Goal: Information Seeking & Learning: Learn about a topic

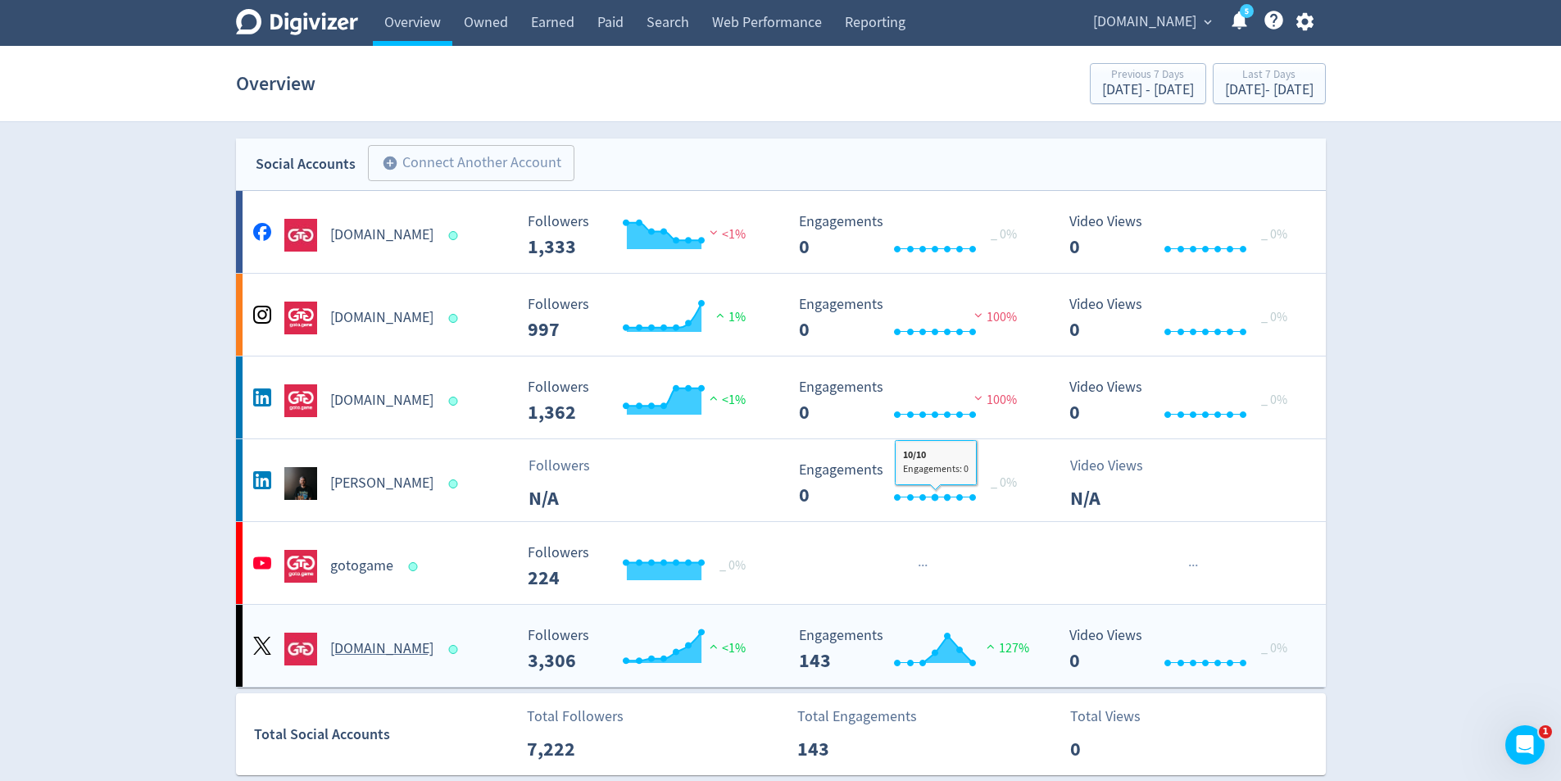
click at [989, 629] on rect "\a Engagements\a 143\a" at bounding box center [914, 649] width 246 height 43
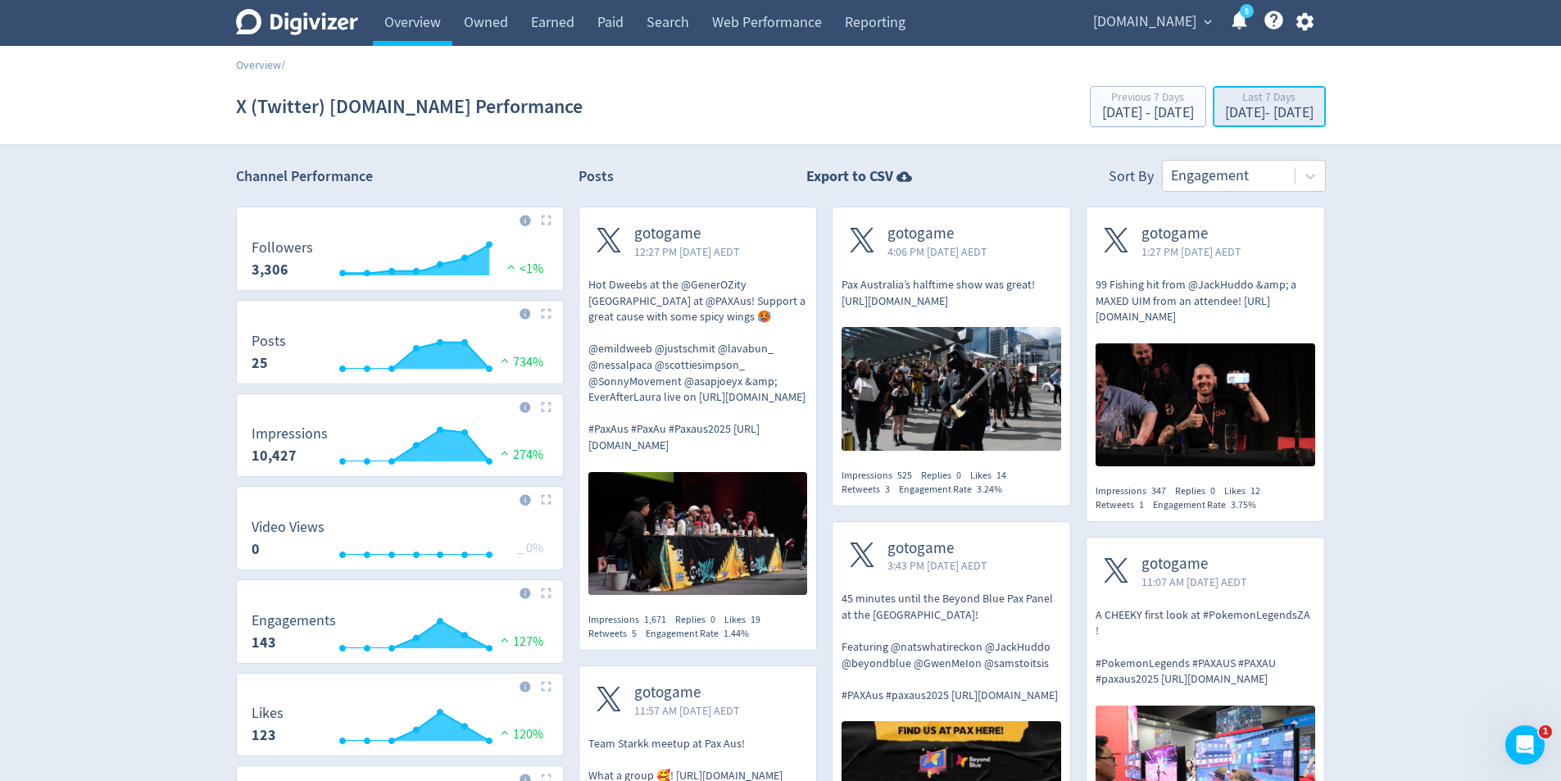
click at [1225, 112] on div "[DATE] - [DATE]" at bounding box center [1269, 113] width 88 height 15
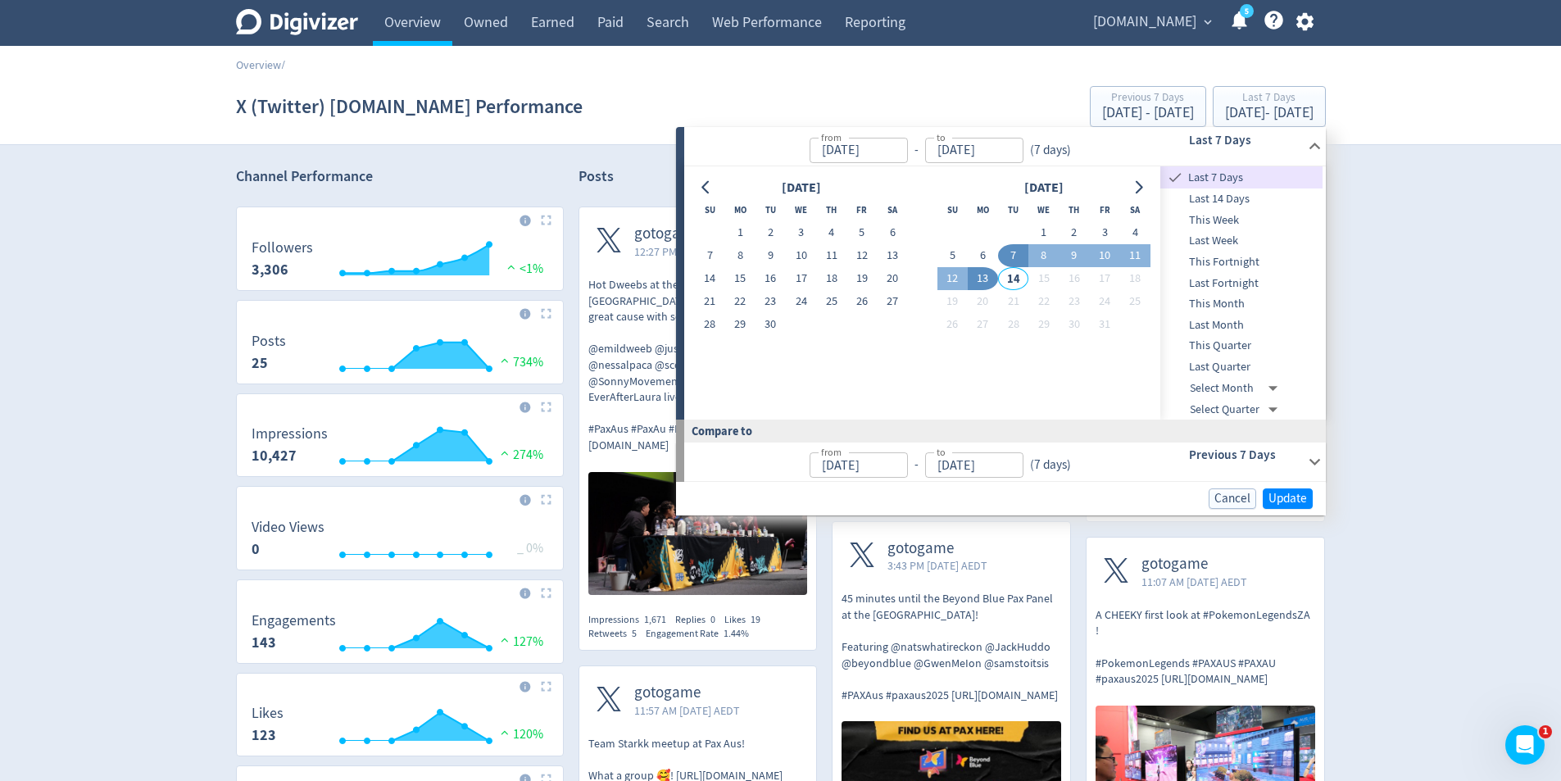
click at [1222, 352] on span "This Quarter" at bounding box center [1241, 346] width 162 height 18
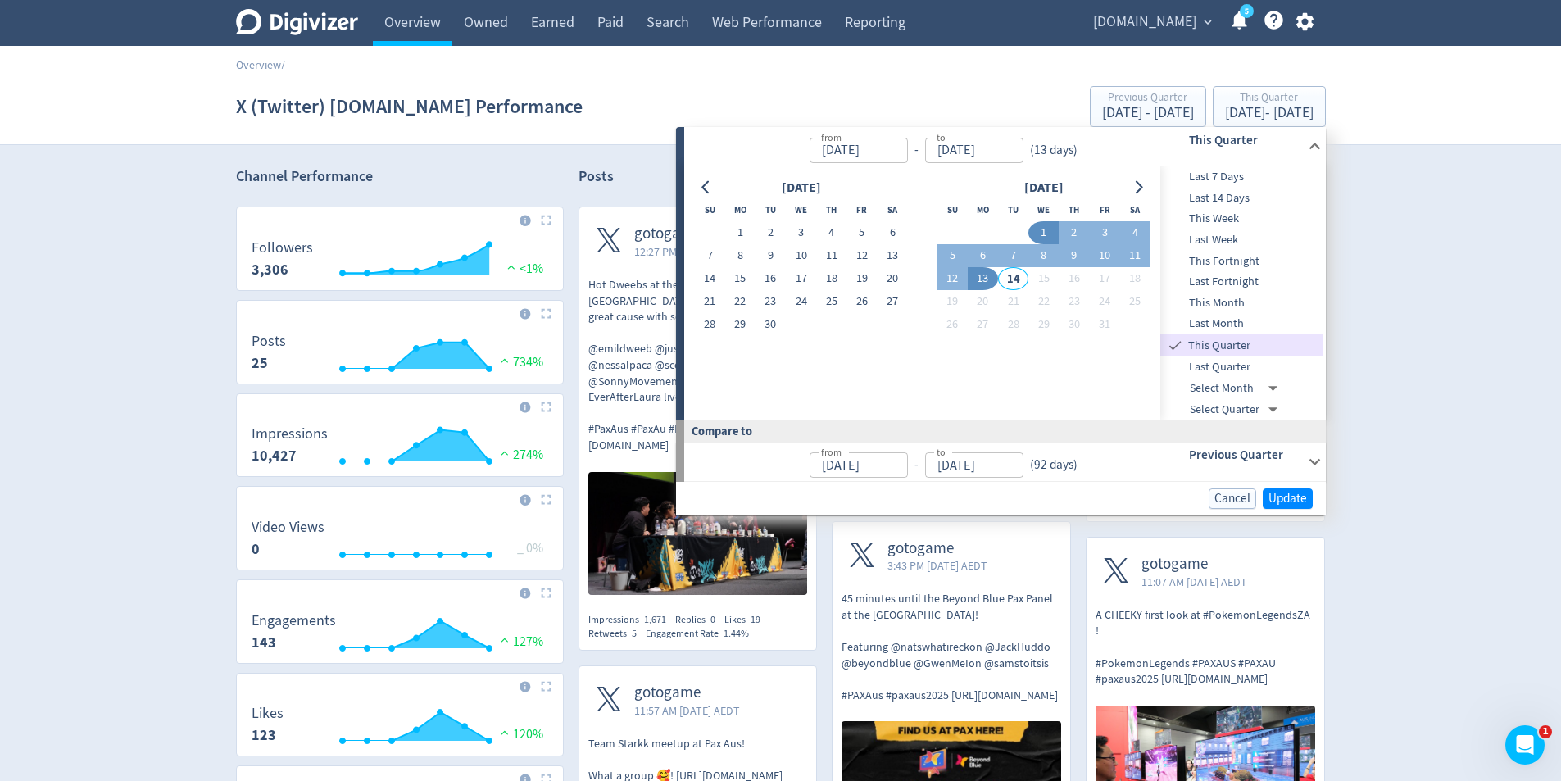
type input "[DATE]"
click at [717, 187] on button "Go to previous month" at bounding box center [707, 187] width 24 height 23
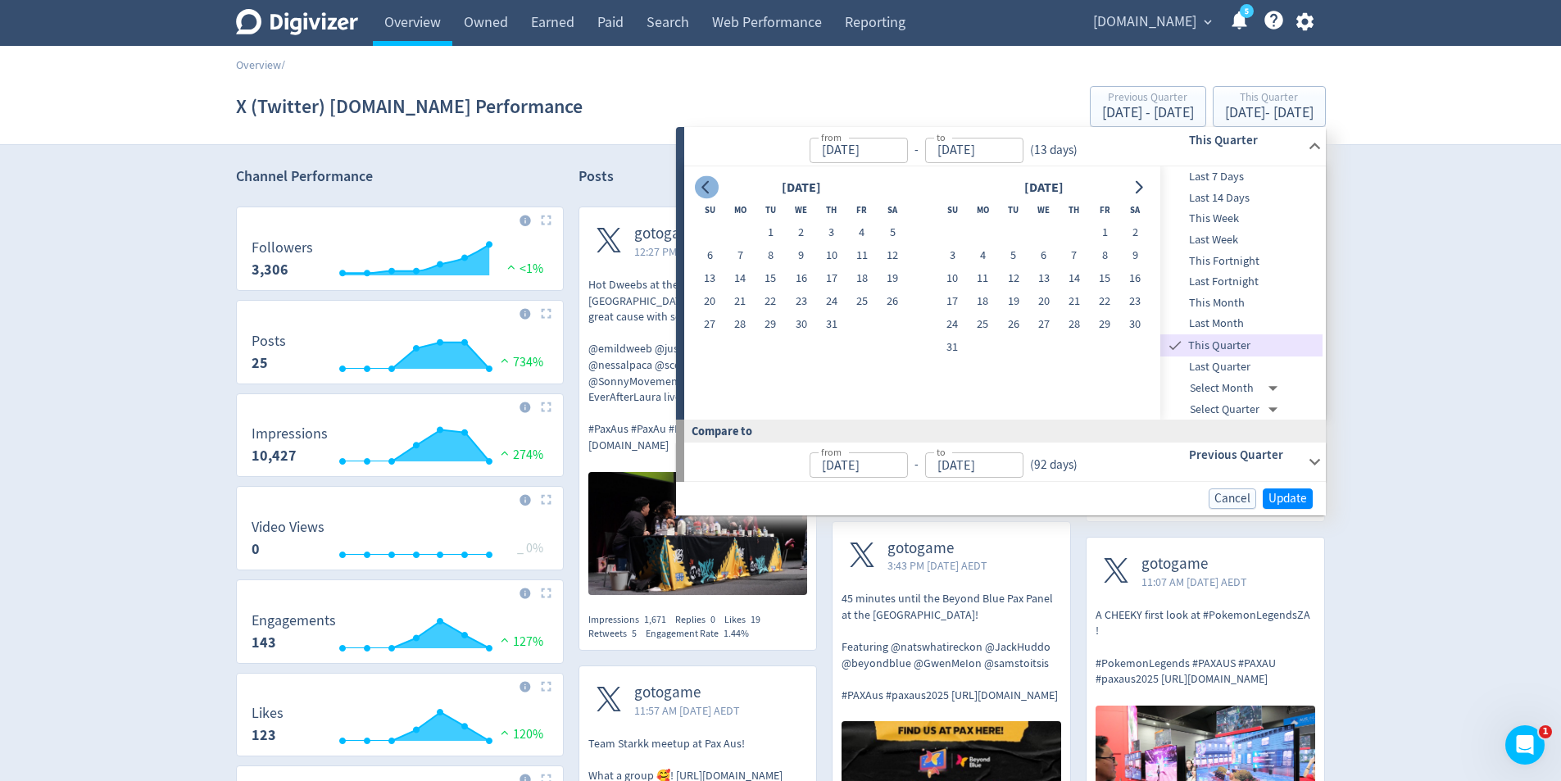
click at [717, 187] on button "Go to previous month" at bounding box center [707, 187] width 24 height 23
click at [855, 152] on input "[DATE]" at bounding box center [858, 150] width 98 height 25
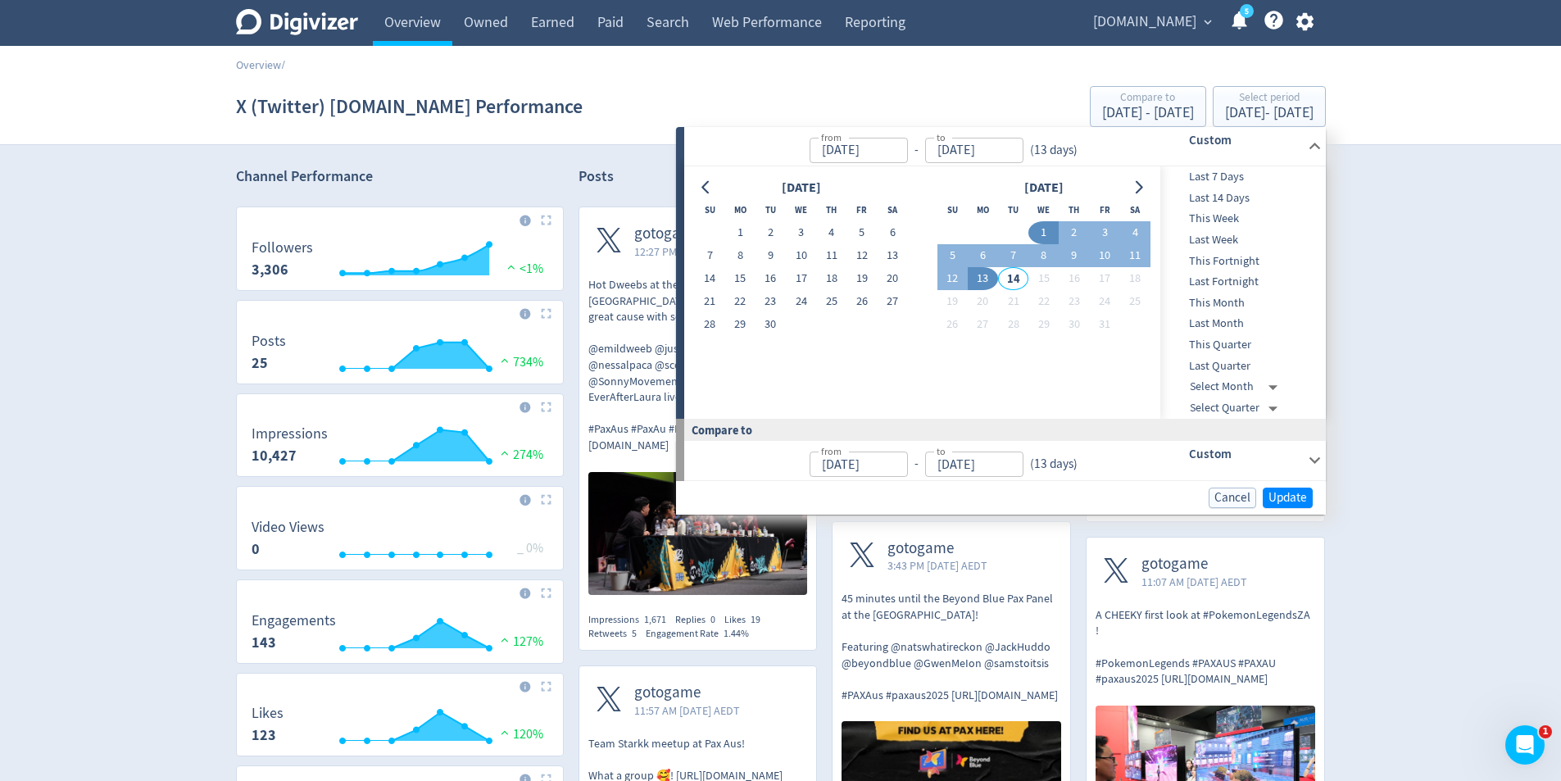
type input "[DATE]"
click at [855, 154] on input "[DATE]" at bounding box center [858, 150] width 98 height 25
click at [704, 184] on icon "Go to previous month" at bounding box center [706, 187] width 13 height 13
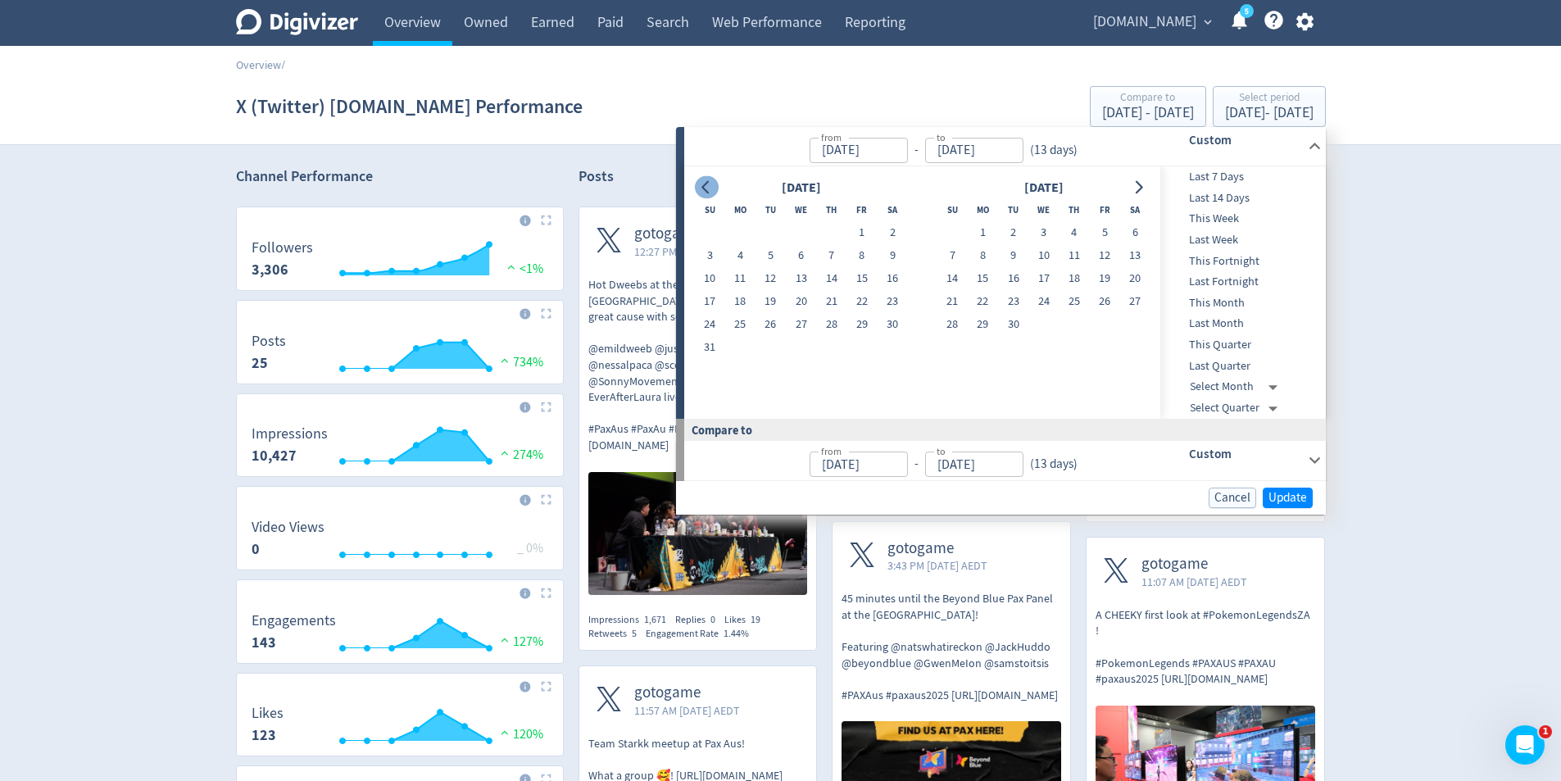
click at [704, 184] on icon "Go to previous month" at bounding box center [706, 187] width 13 height 13
click at [823, 150] on input "[DATE]" at bounding box center [858, 150] width 98 height 25
click at [885, 163] on div "from [DATE] from - to [DATE] to ( 13 days )" at bounding box center [912, 146] width 457 height 39
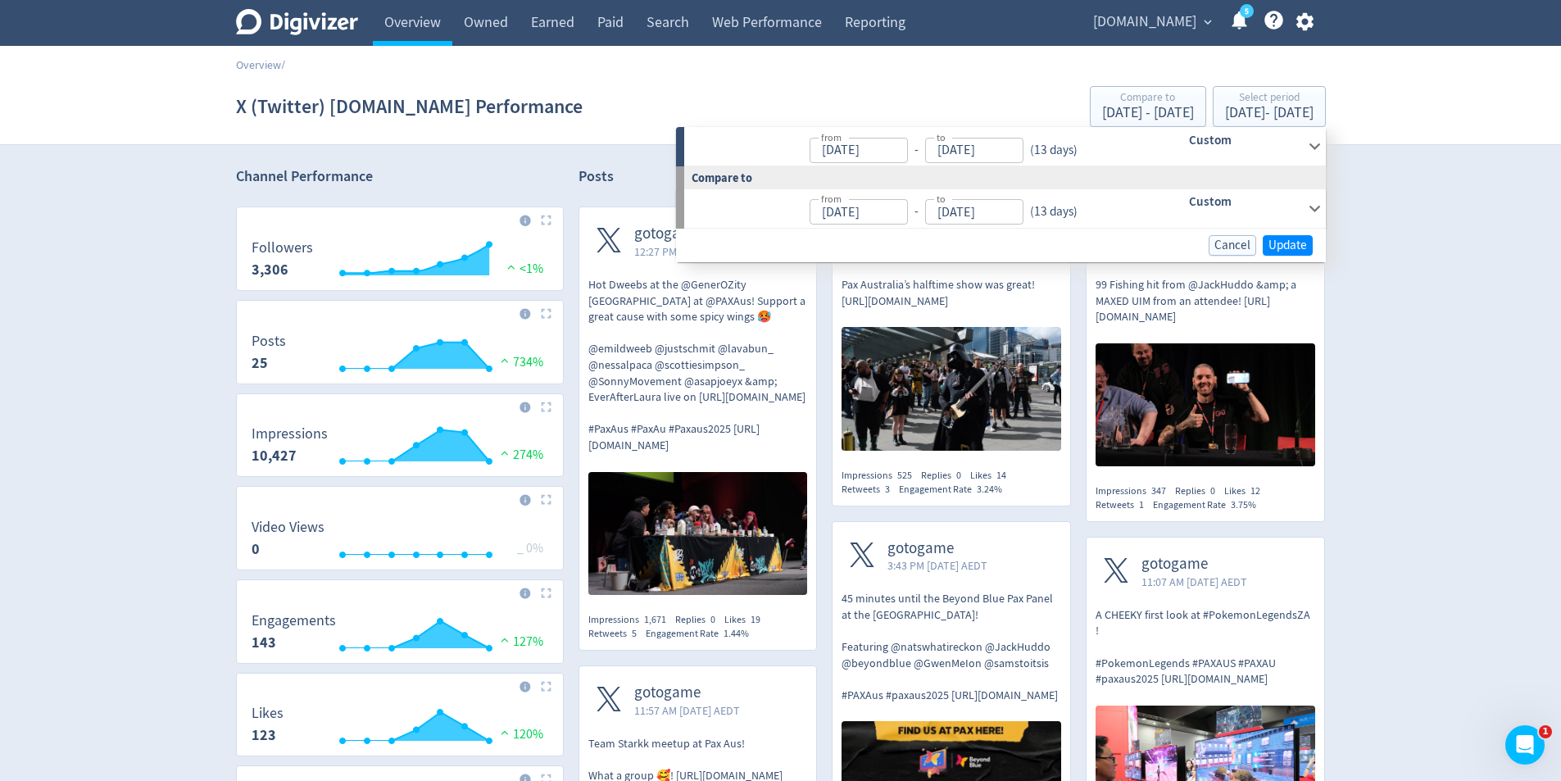
click at [872, 158] on input "[DATE]" at bounding box center [858, 150] width 98 height 25
click at [1151, 148] on div "Custom" at bounding box center [1222, 146] width 162 height 39
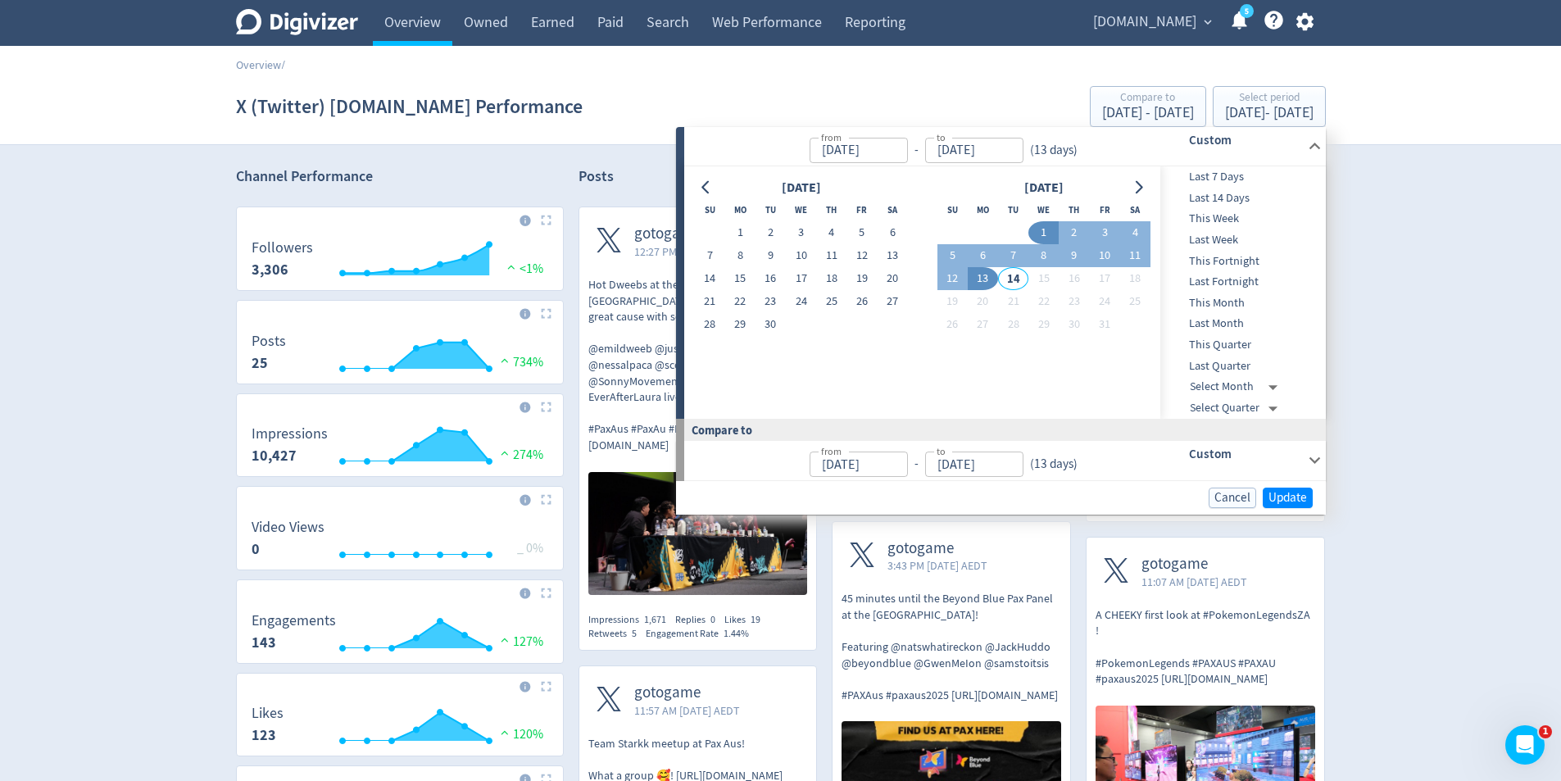
click at [1229, 288] on span "Last Fortnight" at bounding box center [1241, 282] width 162 height 18
type input "[DATE]"
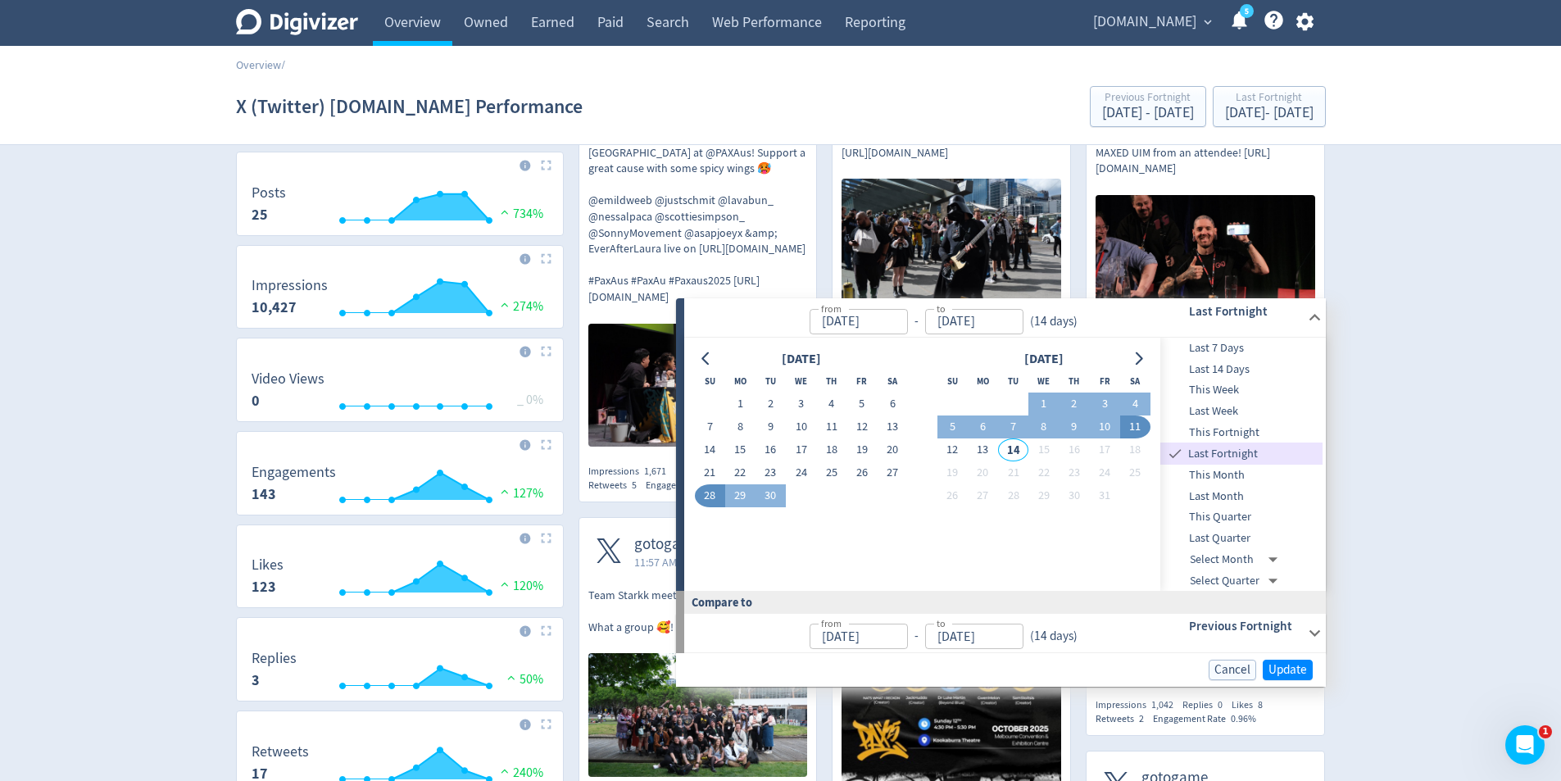
scroll to position [82, 0]
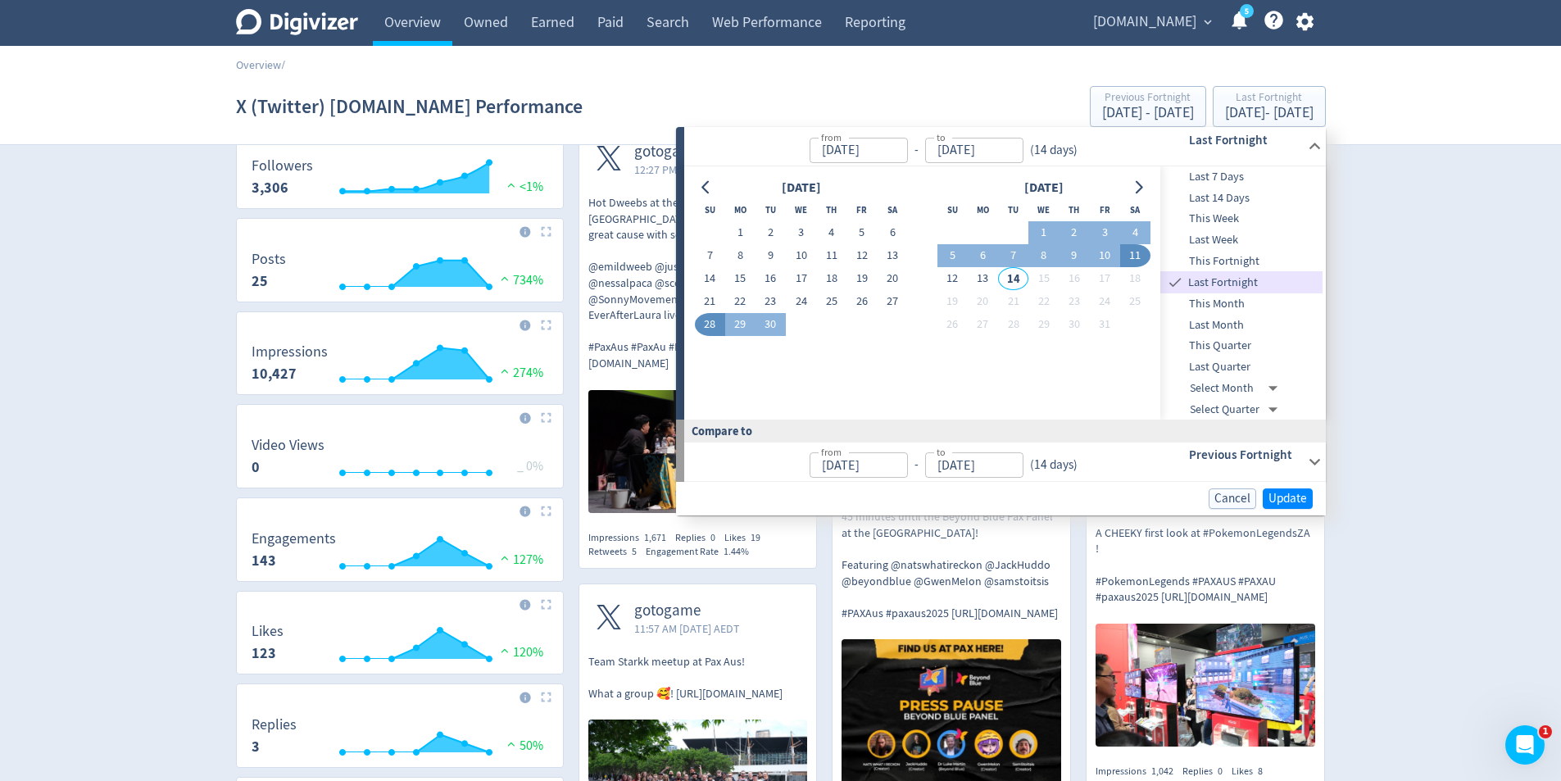
click at [1218, 233] on span "Last Week" at bounding box center [1241, 240] width 162 height 18
type input "[DATE]"
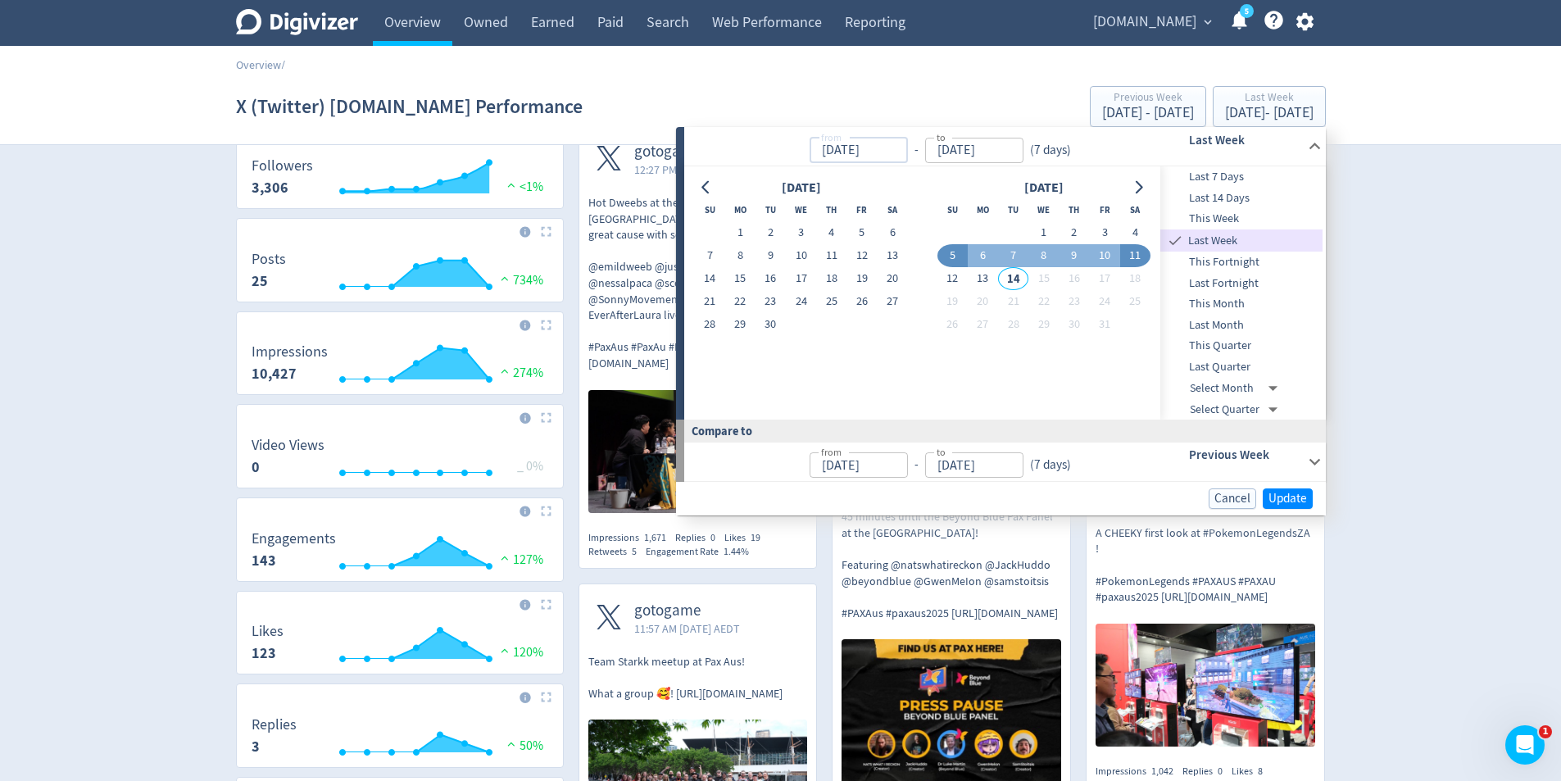
click at [864, 159] on input "[DATE]" at bounding box center [858, 150] width 98 height 25
click at [799, 231] on button "3" at bounding box center [801, 232] width 30 height 23
type input "[DATE]"
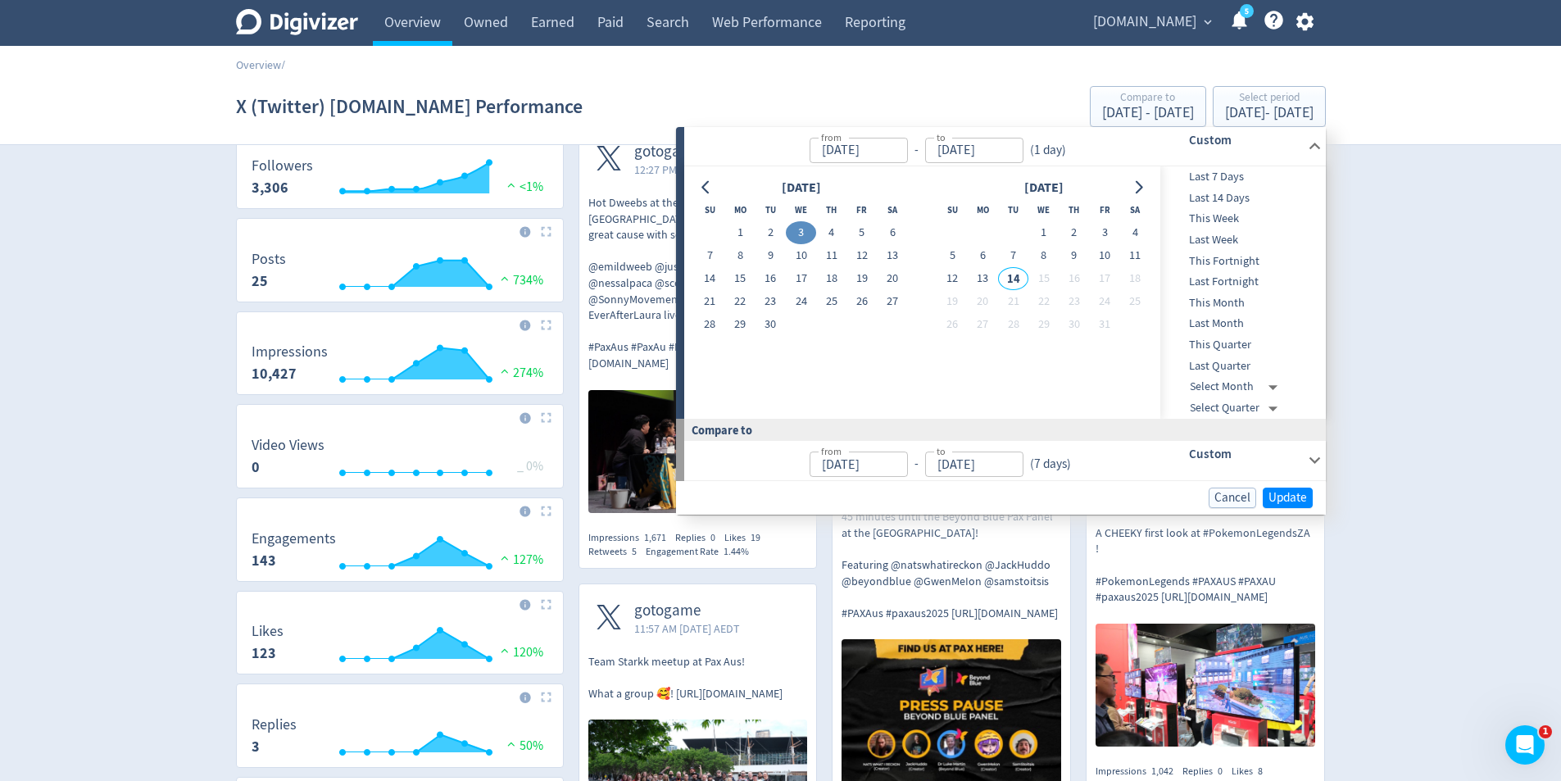
click at [829, 158] on input "[DATE]" at bounding box center [858, 150] width 98 height 25
type input "[DATE]"
click at [717, 188] on button "Go to previous month" at bounding box center [707, 187] width 24 height 23
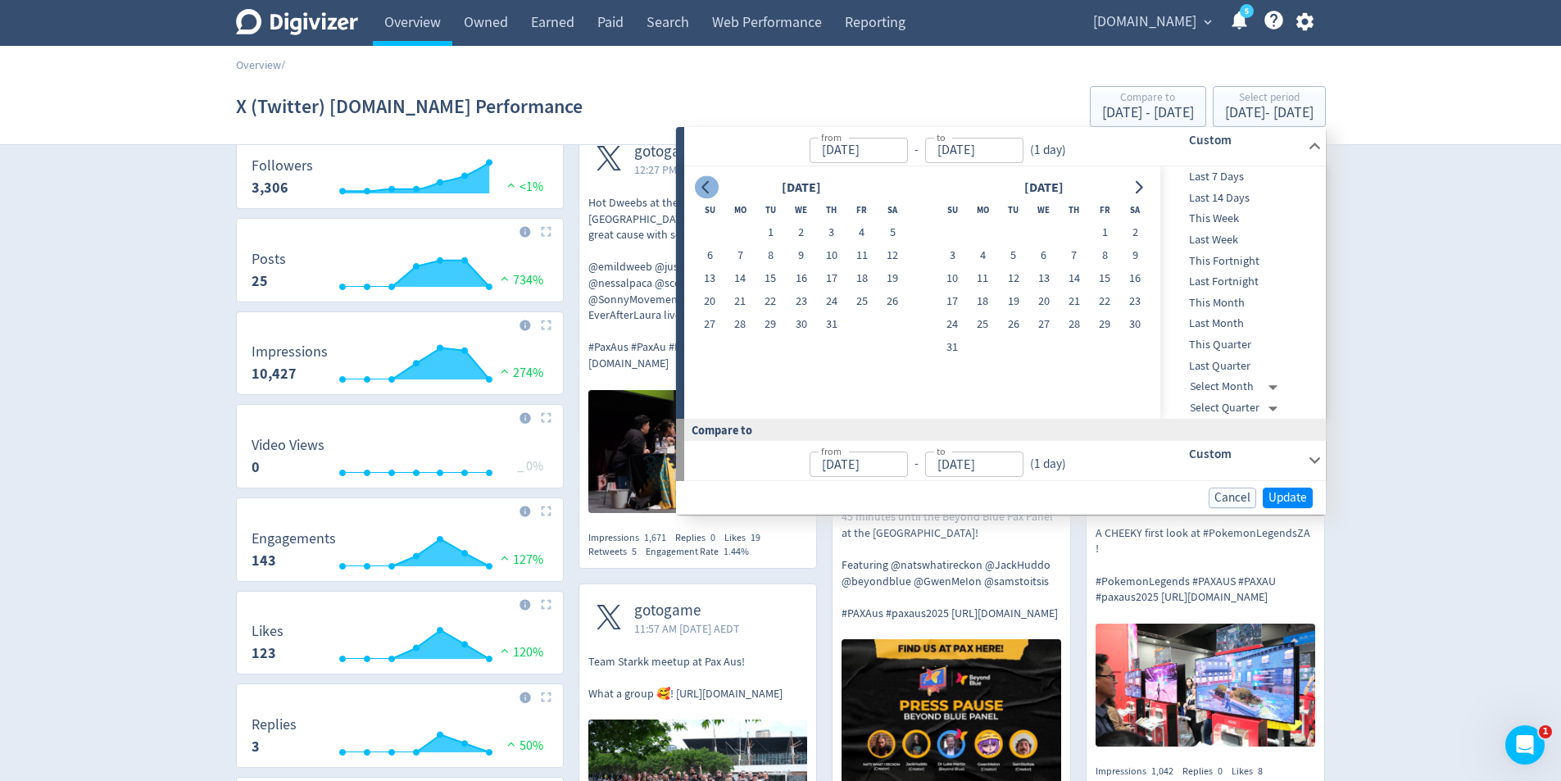
click at [716, 188] on button "Go to previous month" at bounding box center [707, 187] width 24 height 23
click at [782, 236] on td at bounding box center [770, 232] width 30 height 23
click at [826, 229] on button "1" at bounding box center [831, 232] width 30 height 23
type input "[DATE]"
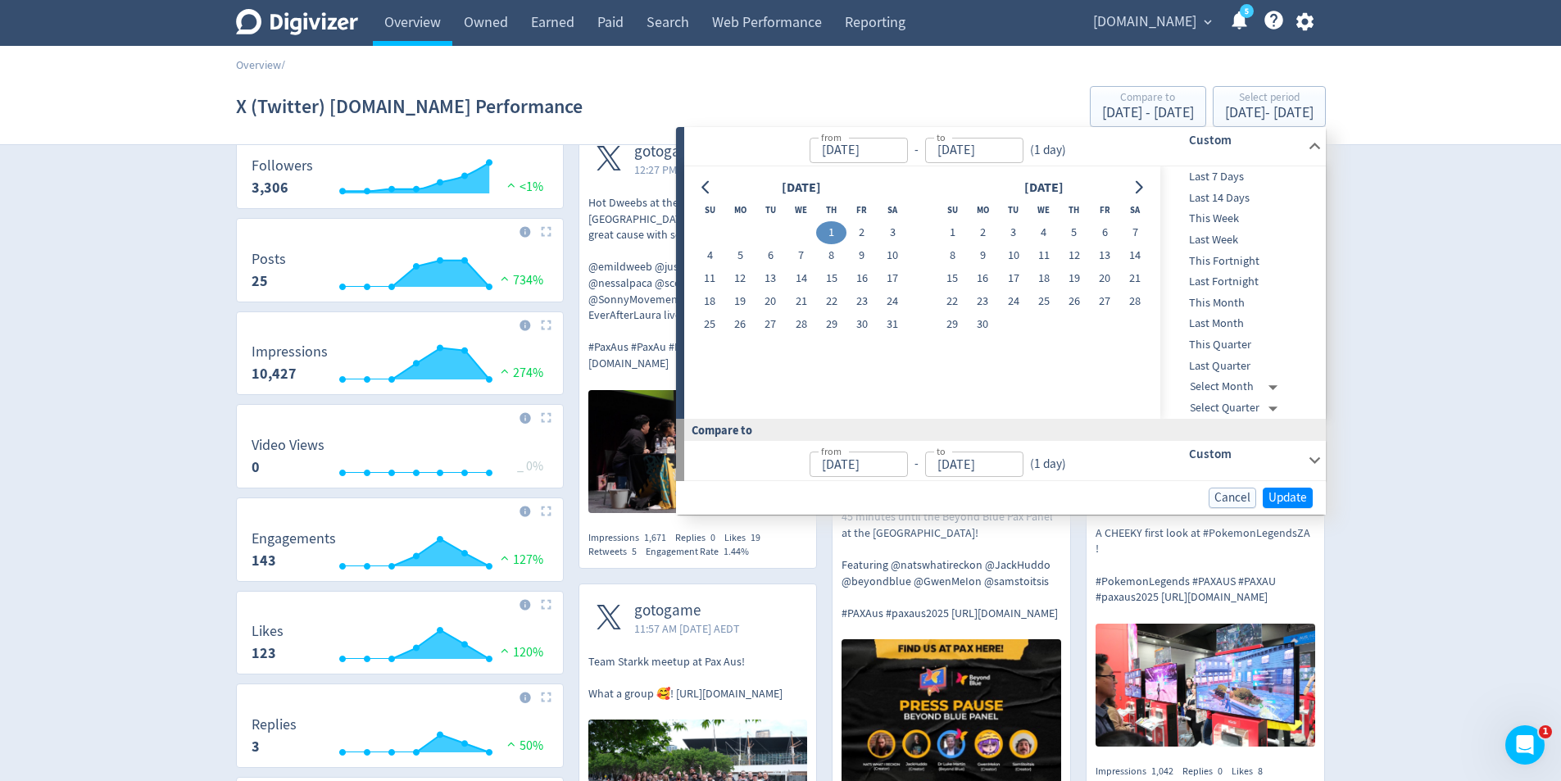
click at [973, 157] on input "[DATE]" at bounding box center [974, 150] width 98 height 25
type input "[DATE]"
click at [1128, 182] on button "Go to next month" at bounding box center [1139, 187] width 24 height 23
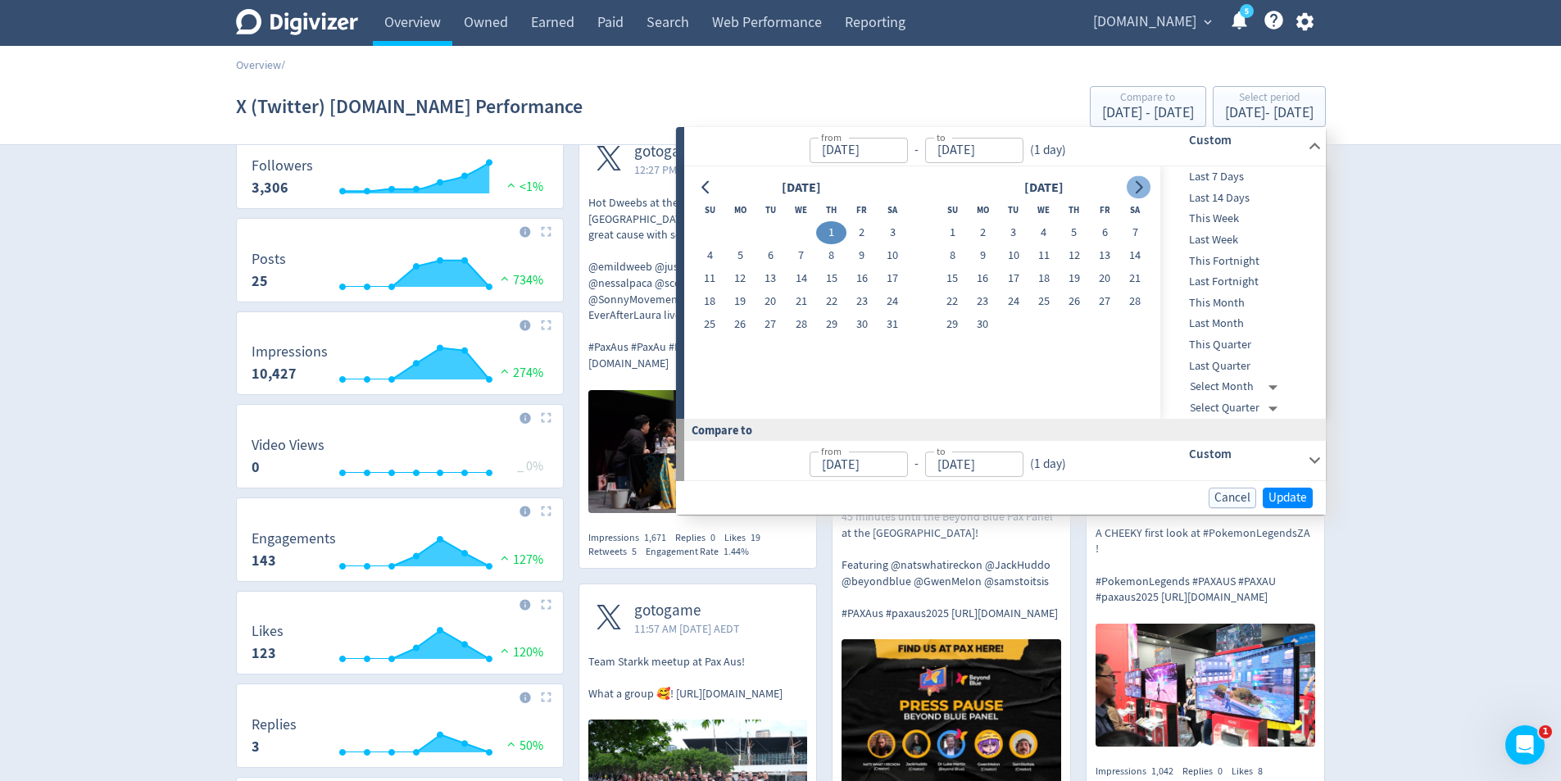
click at [1128, 182] on button "Go to next month" at bounding box center [1139, 187] width 24 height 23
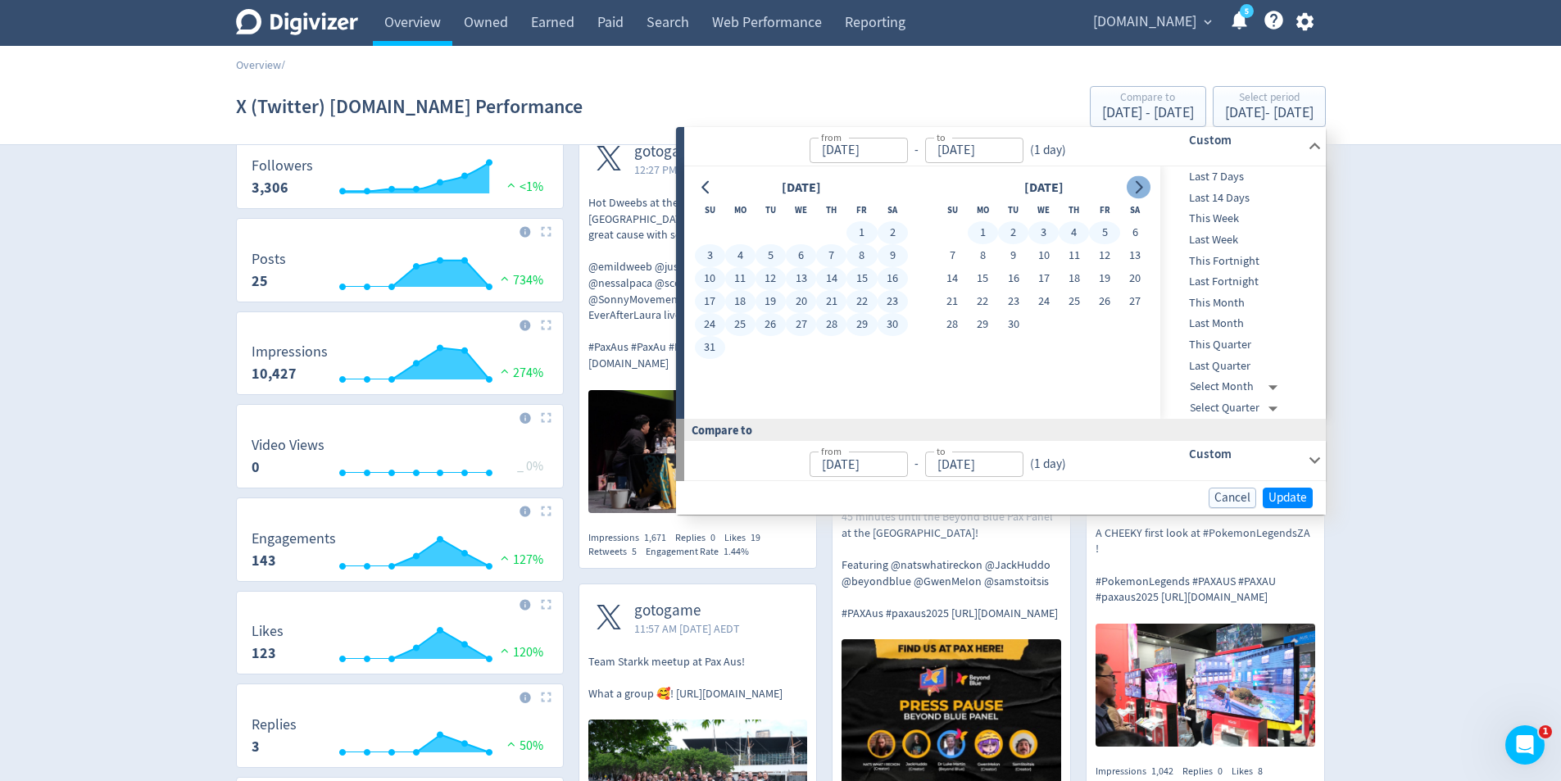
click at [1146, 183] on button "Go to next month" at bounding box center [1139, 187] width 24 height 23
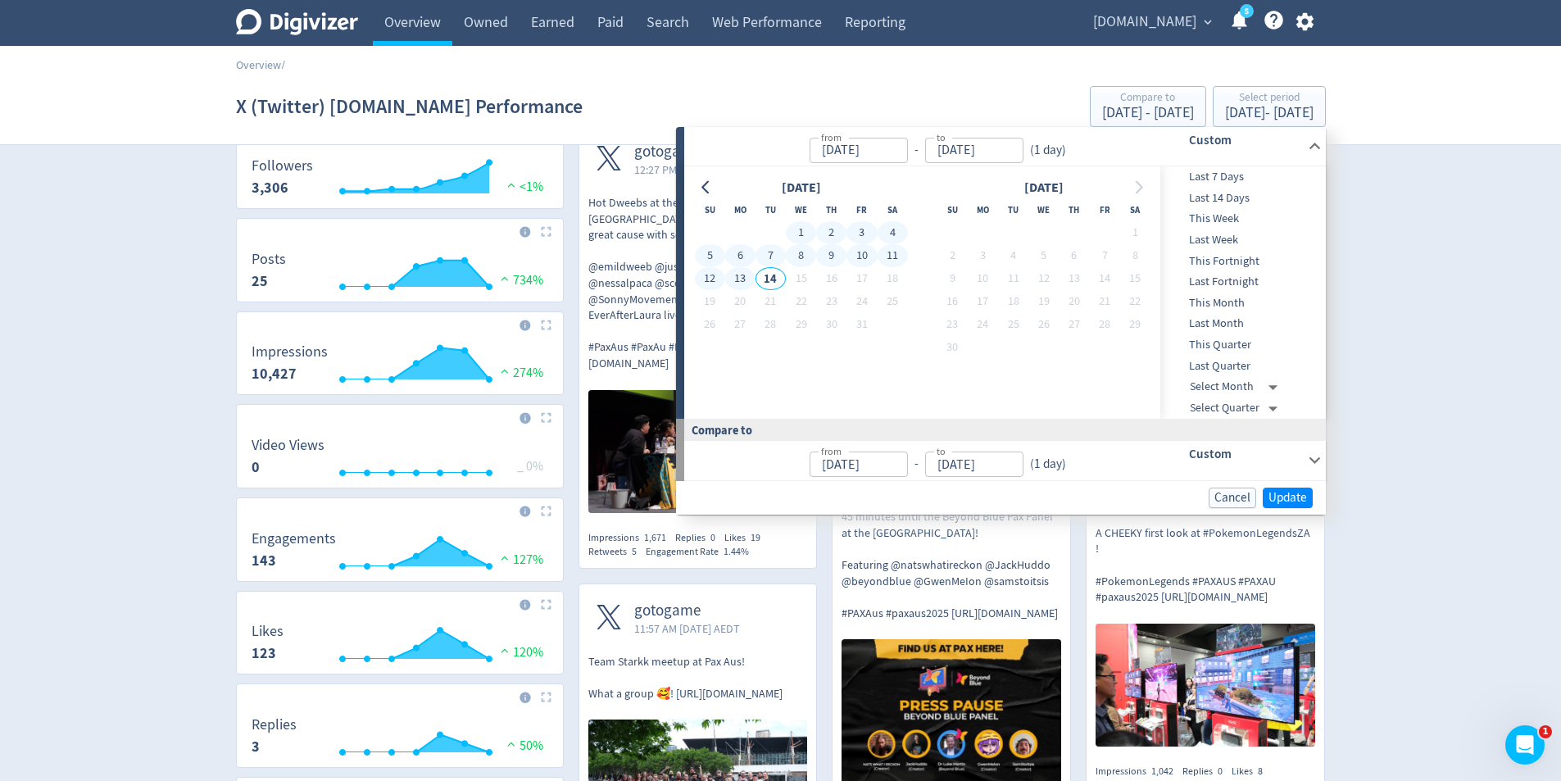
click at [750, 276] on button "13" at bounding box center [740, 278] width 30 height 23
type input "[DATE]"
click at [1278, 487] on button "Update" at bounding box center [1288, 497] width 50 height 20
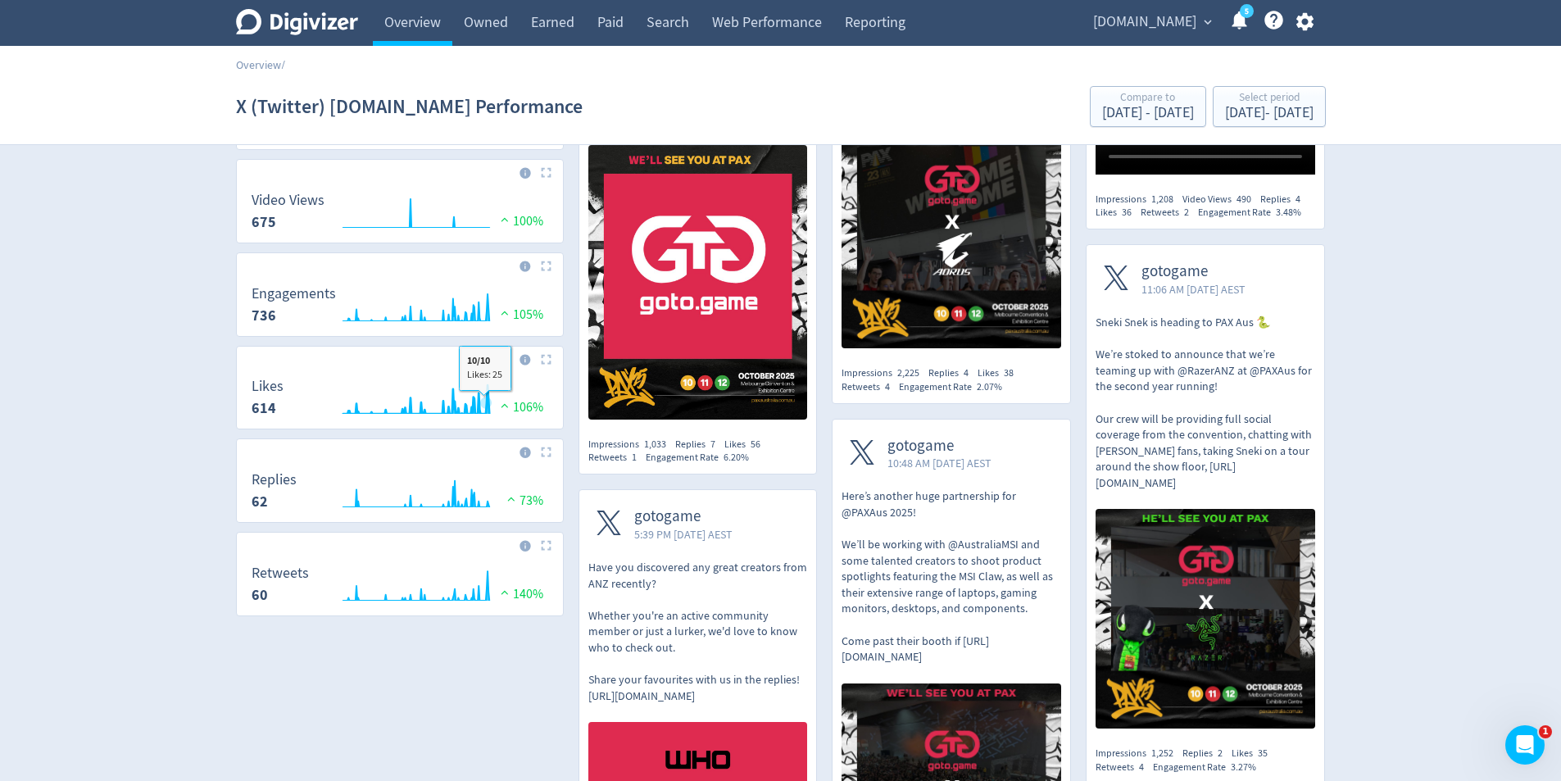
scroll to position [0, 0]
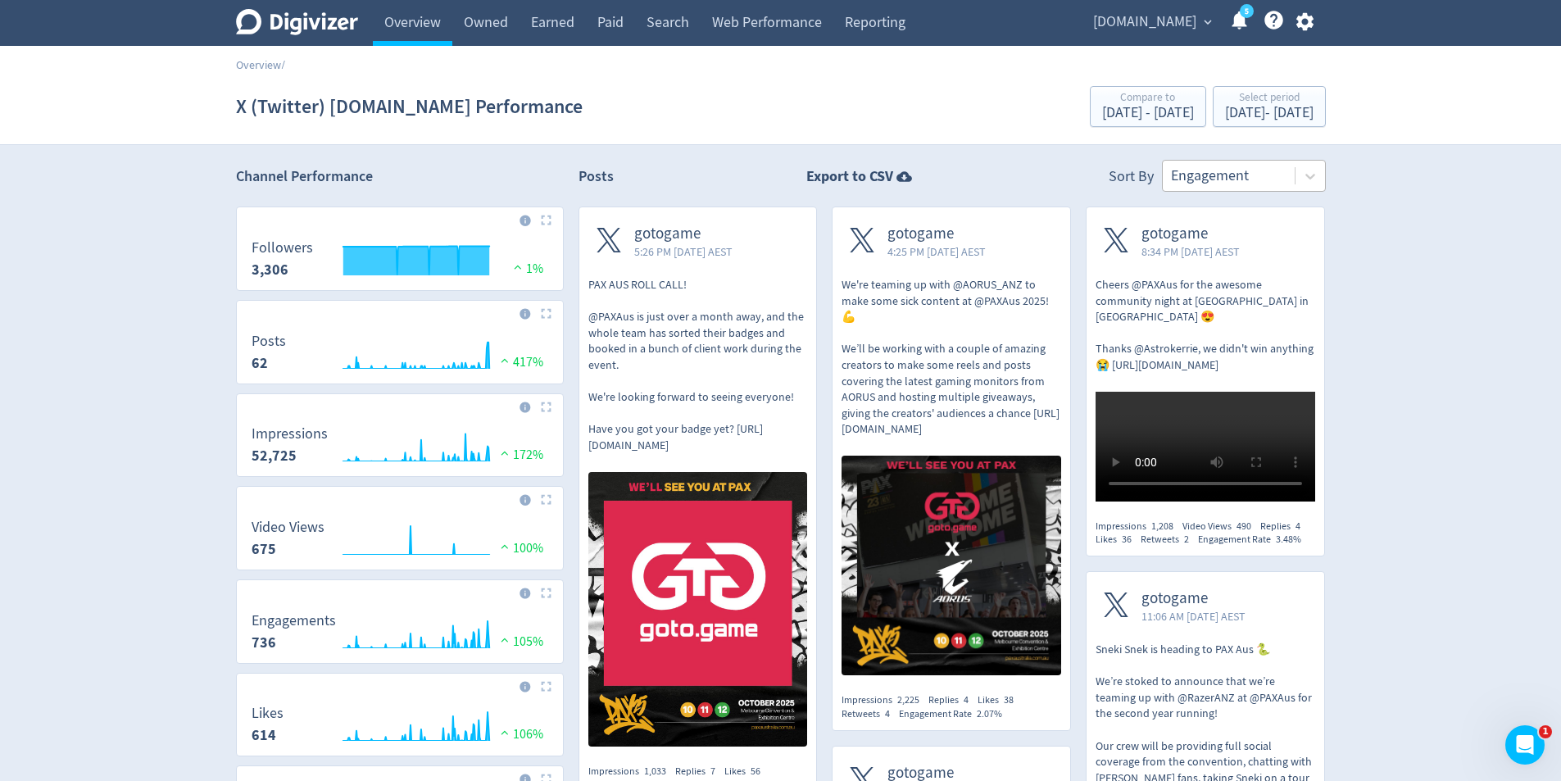
click at [1211, 184] on div at bounding box center [1229, 176] width 116 height 24
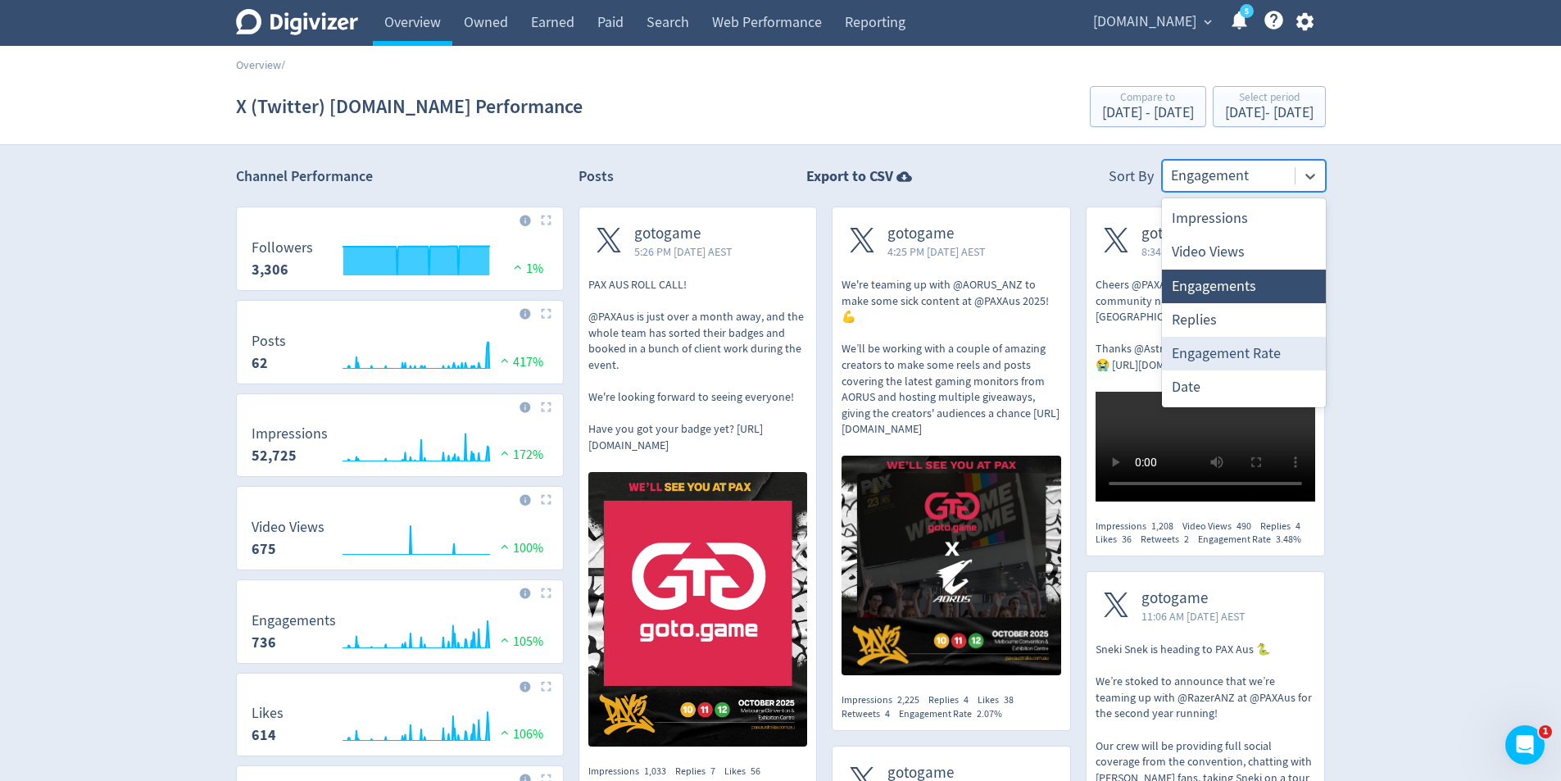
click at [1204, 315] on div "Replies" at bounding box center [1244, 320] width 164 height 34
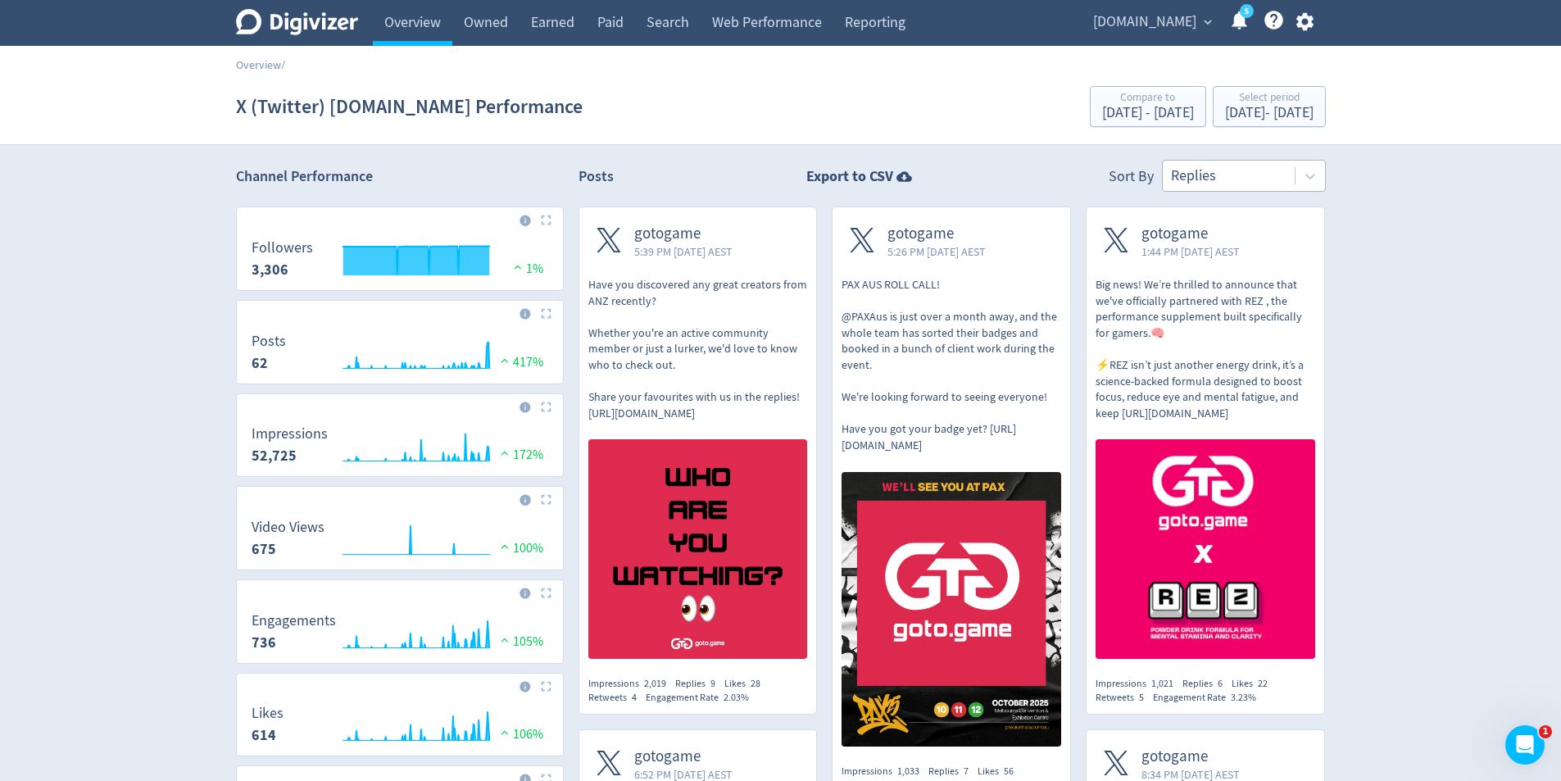
click at [1180, 182] on div at bounding box center [1229, 176] width 116 height 24
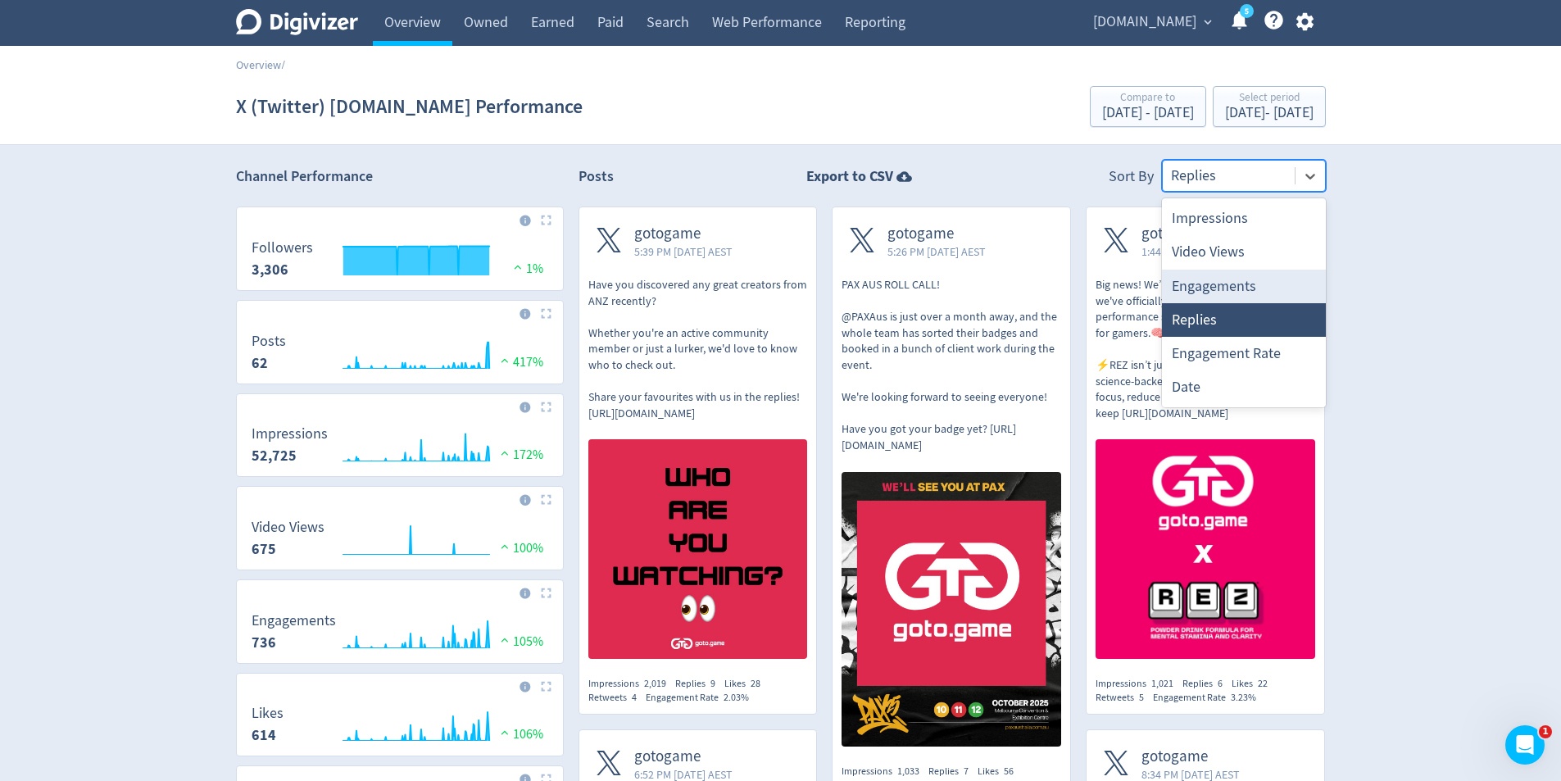
click at [1209, 287] on div "Engagements" at bounding box center [1244, 287] width 164 height 34
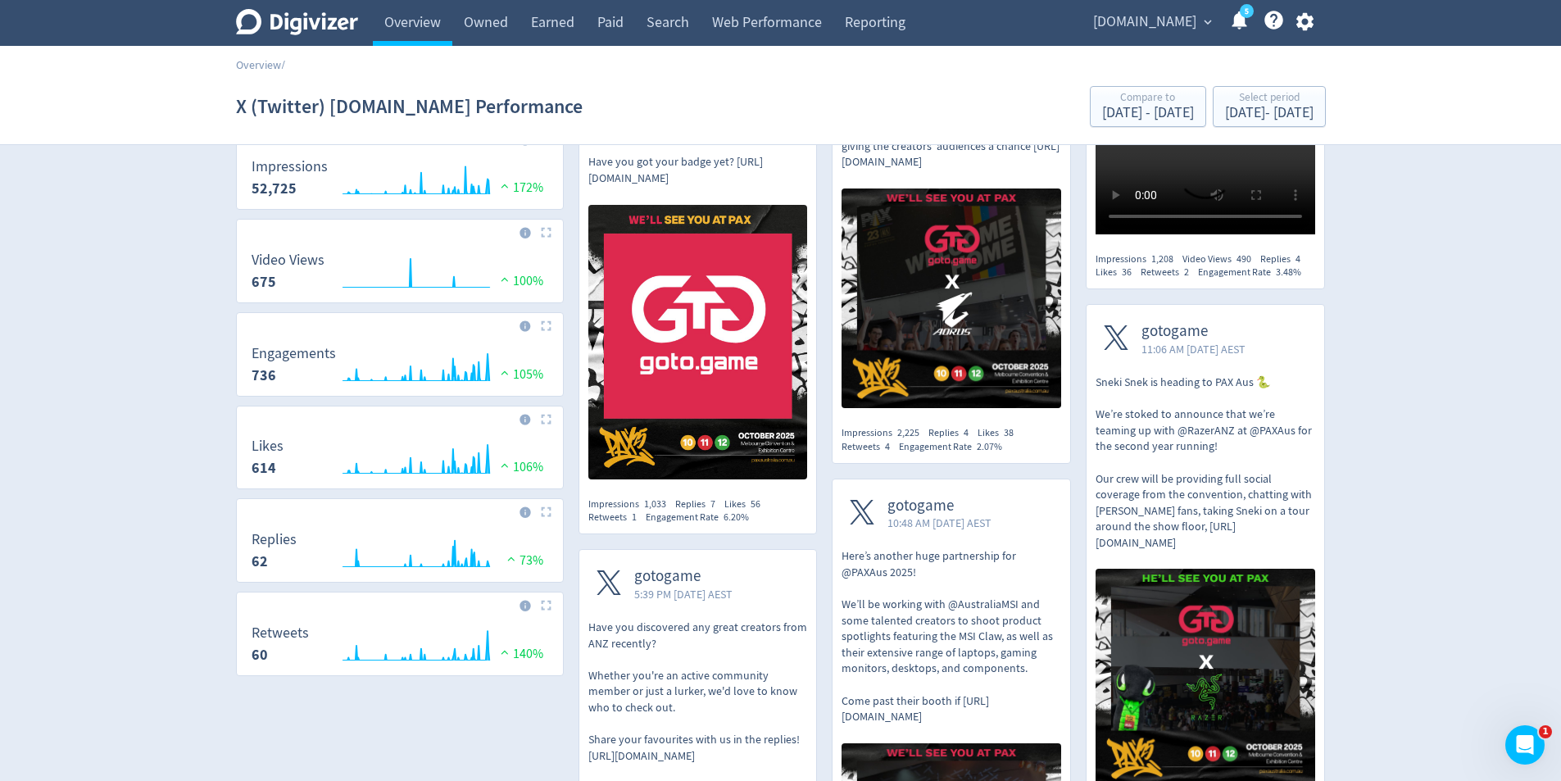
scroll to position [82, 0]
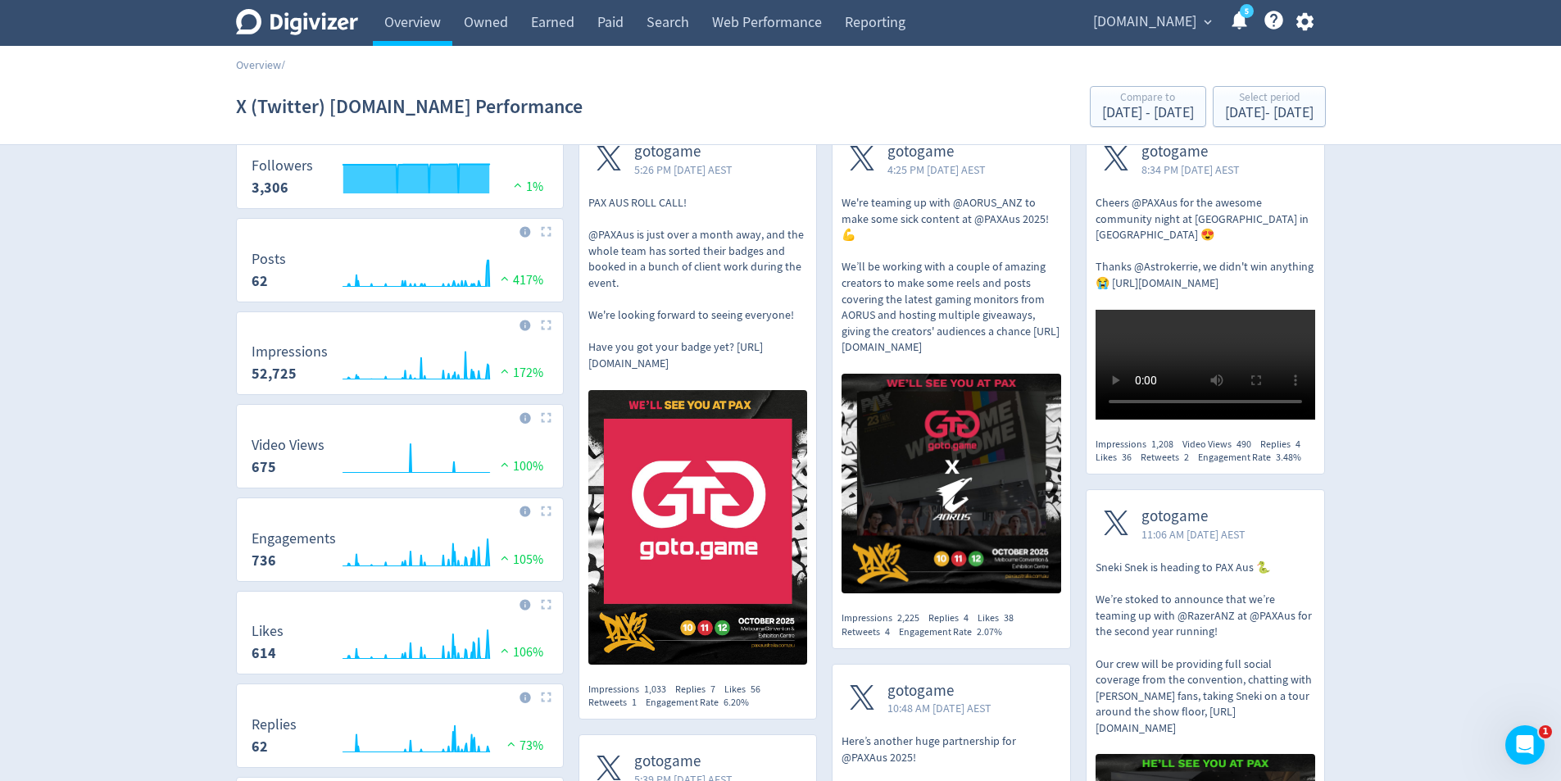
click at [1254, 419] on video at bounding box center [1205, 365] width 220 height 110
click at [1214, 373] on video at bounding box center [1205, 365] width 220 height 110
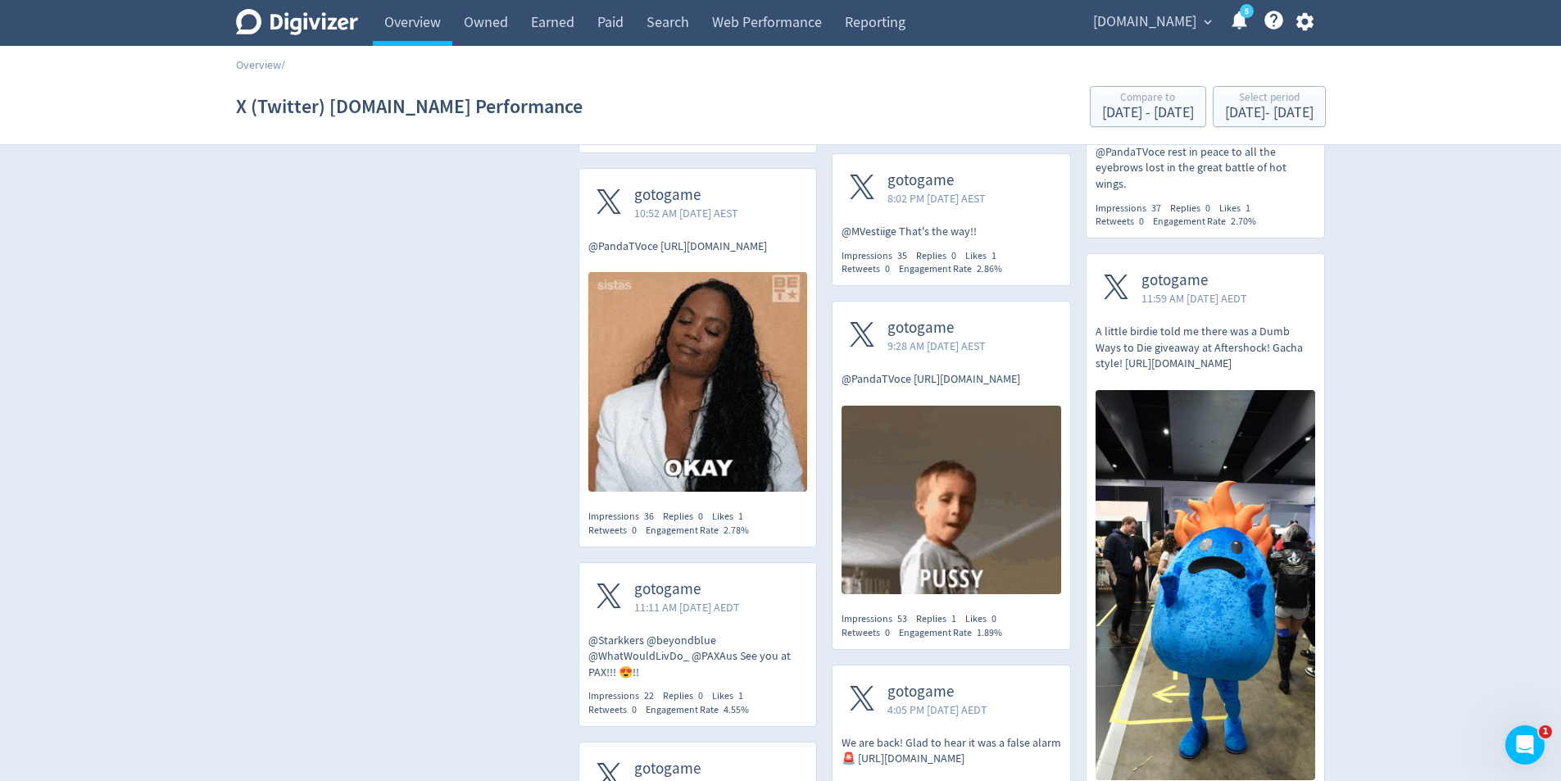
scroll to position [6206, 0]
click at [1029, 370] on p "@PandaTVoce [URL][DOMAIN_NAME]" at bounding box center [951, 378] width 220 height 16
